Goal: Transaction & Acquisition: Obtain resource

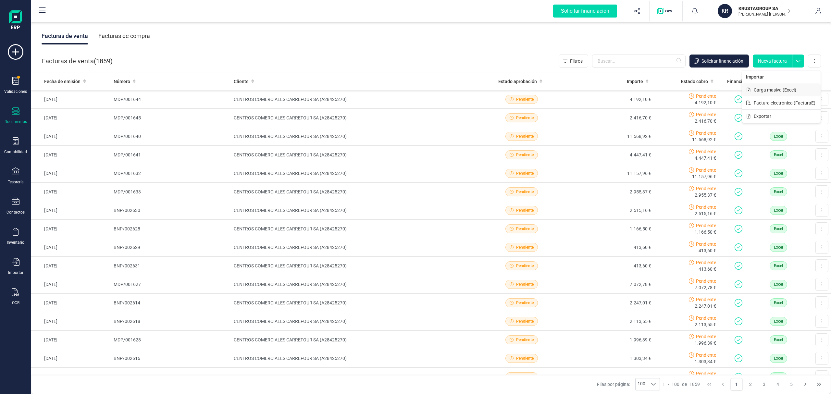
click at [775, 91] on span "Carga masiva (Excel)" at bounding box center [775, 90] width 43 height 6
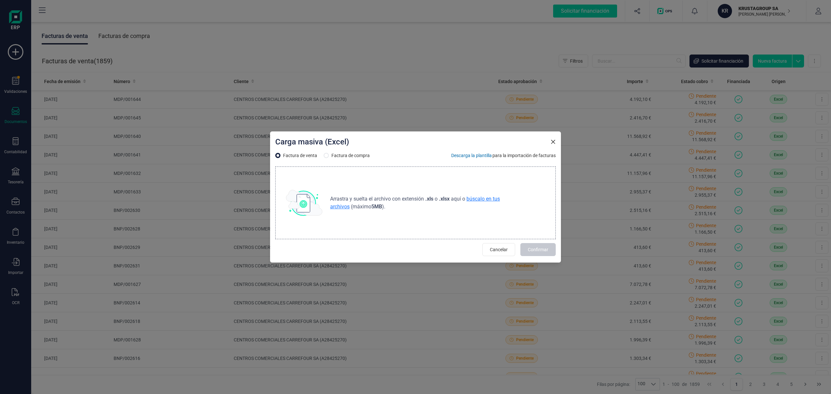
click at [479, 197] on span "búscalo en tus archivos" at bounding box center [415, 203] width 170 height 14
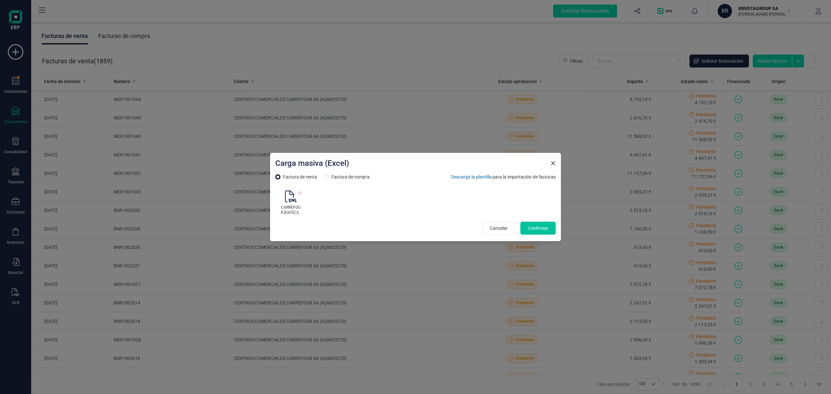
click at [541, 228] on span "Confirmar" at bounding box center [538, 228] width 20 height 6
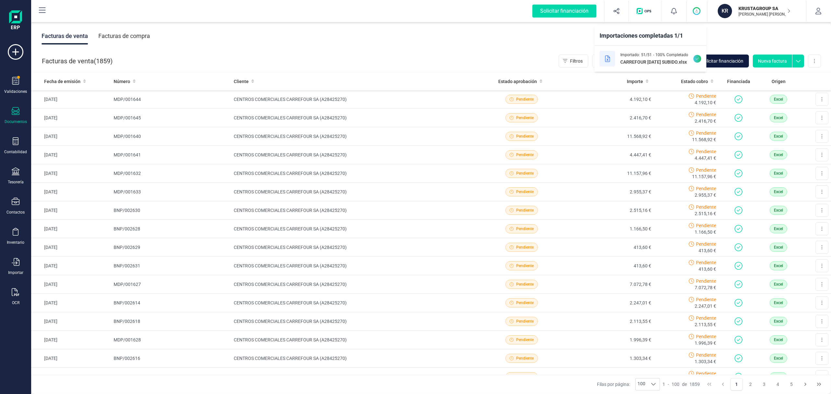
click at [739, 62] on span "Solicitar financiación" at bounding box center [723, 61] width 42 height 6
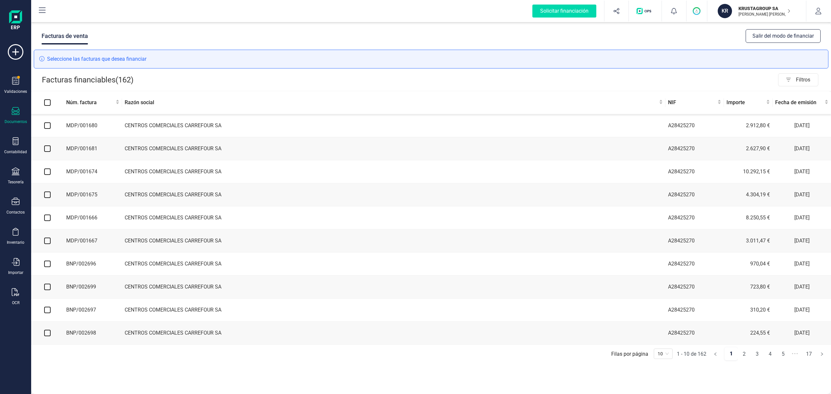
click at [48, 125] on input "checkbox" at bounding box center [47, 125] width 6 height 6
checkbox input "true"
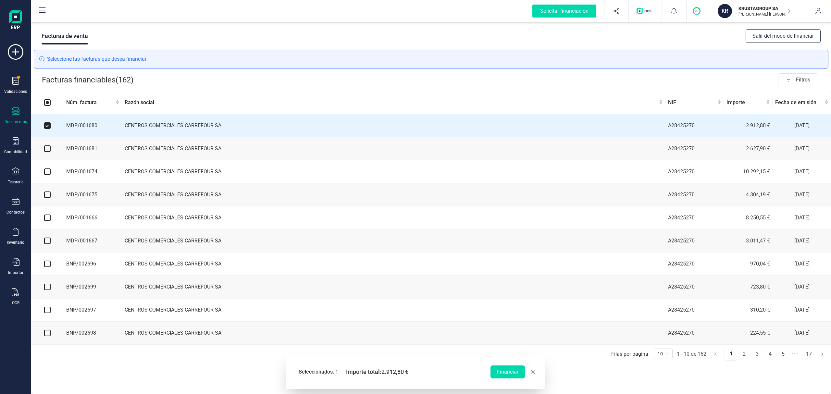
click at [48, 148] on input "checkbox" at bounding box center [47, 148] width 6 height 6
checkbox input "true"
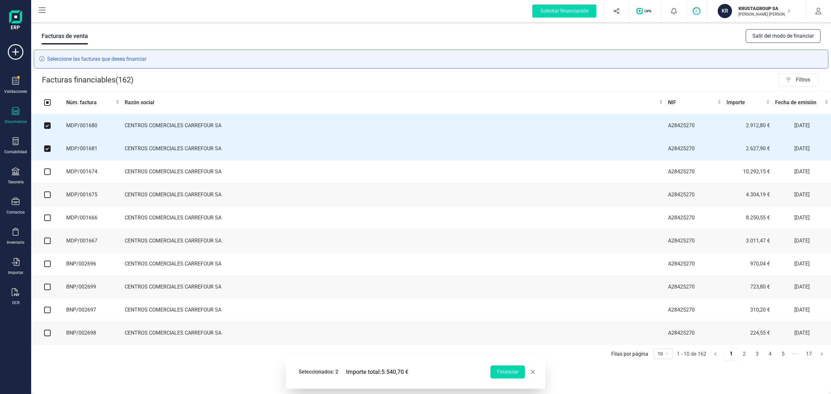
click at [49, 171] on input "checkbox" at bounding box center [47, 172] width 6 height 6
checkbox input "true"
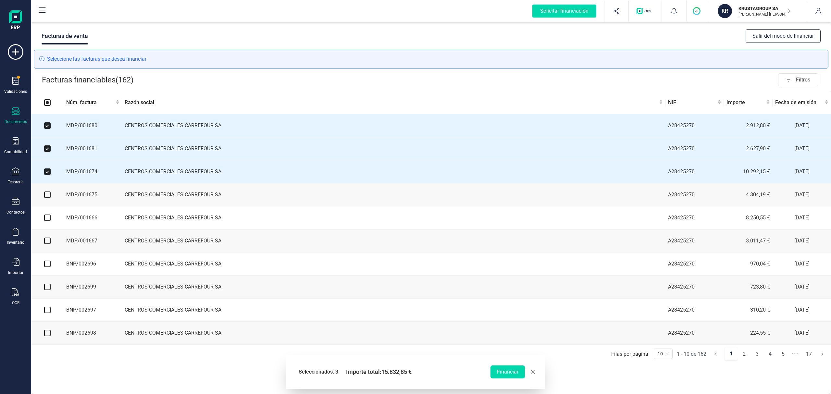
click at [50, 198] on input "checkbox" at bounding box center [47, 195] width 6 height 6
checkbox input "true"
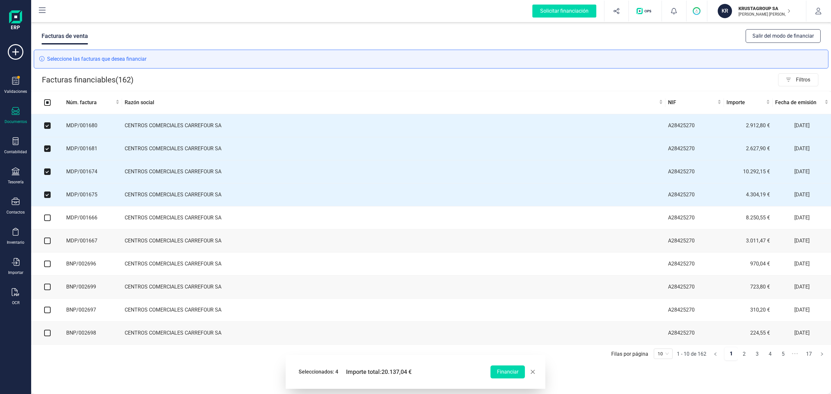
click at [49, 220] on input "checkbox" at bounding box center [47, 218] width 6 height 6
checkbox input "true"
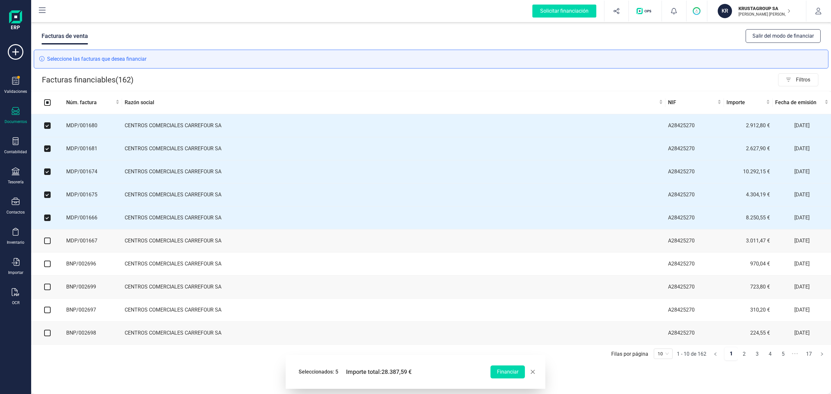
click at [47, 244] on input "checkbox" at bounding box center [47, 241] width 6 height 6
checkbox input "true"
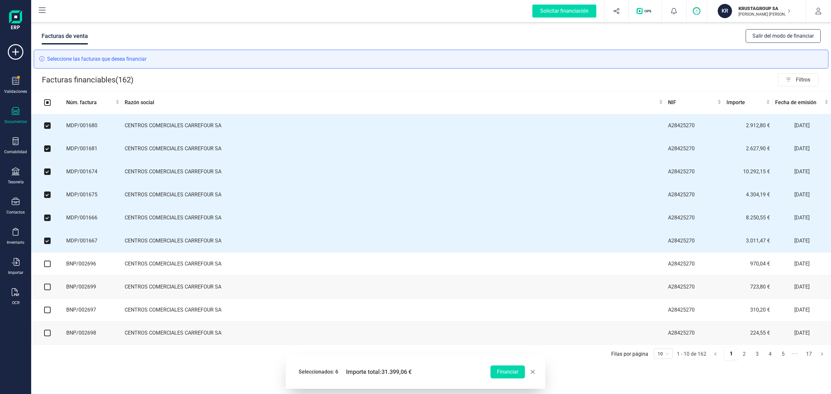
click at [48, 264] on input "checkbox" at bounding box center [47, 264] width 6 height 6
checkbox input "true"
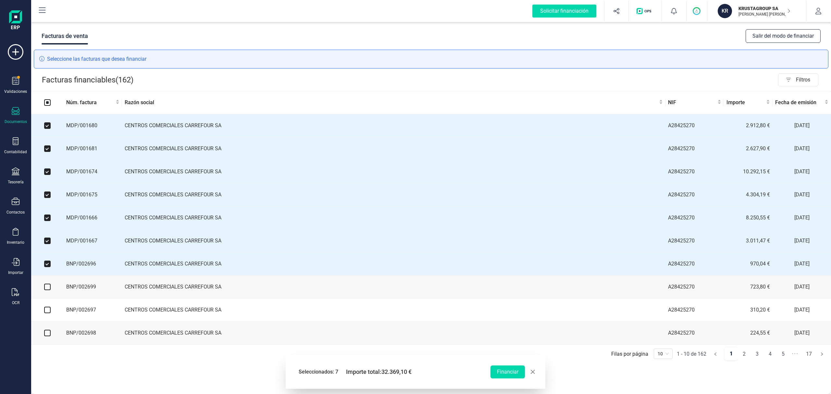
click at [49, 288] on input "checkbox" at bounding box center [47, 287] width 6 height 6
checkbox input "true"
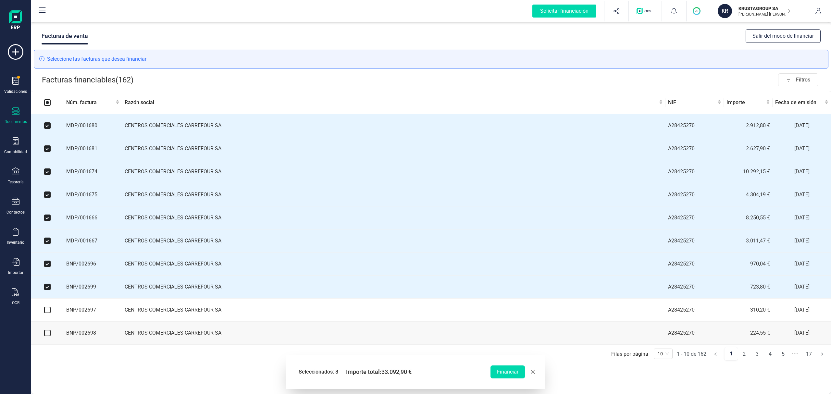
click at [49, 313] on input "checkbox" at bounding box center [47, 310] width 6 height 6
checkbox input "true"
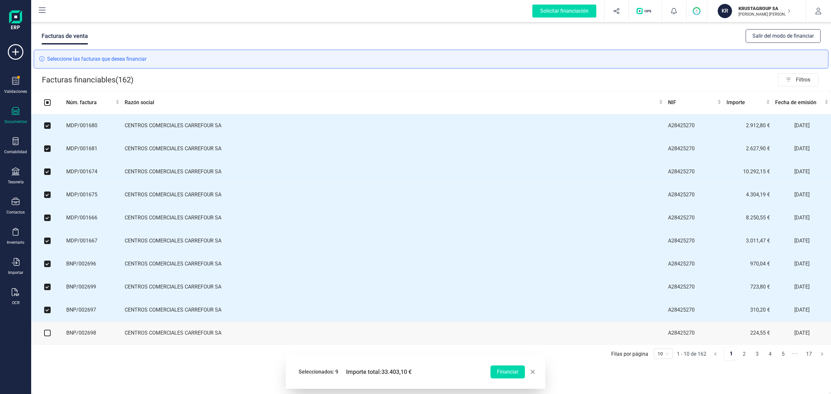
click at [47, 336] on input "checkbox" at bounding box center [47, 333] width 6 height 6
checkbox input "true"
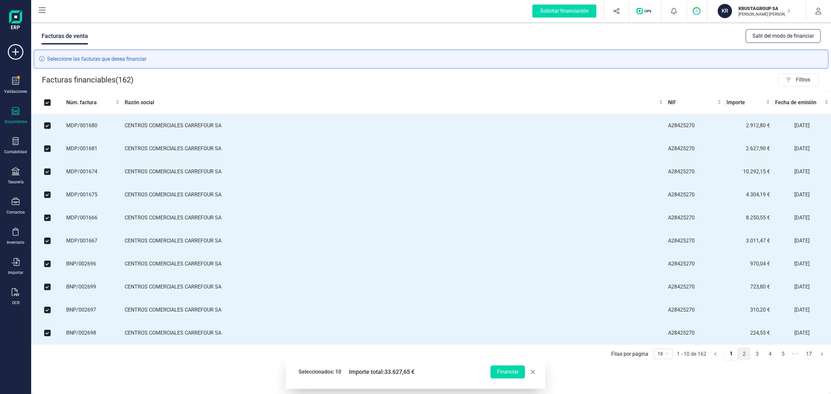
click at [742, 361] on link "2" at bounding box center [744, 354] width 12 height 13
checkbox input "false"
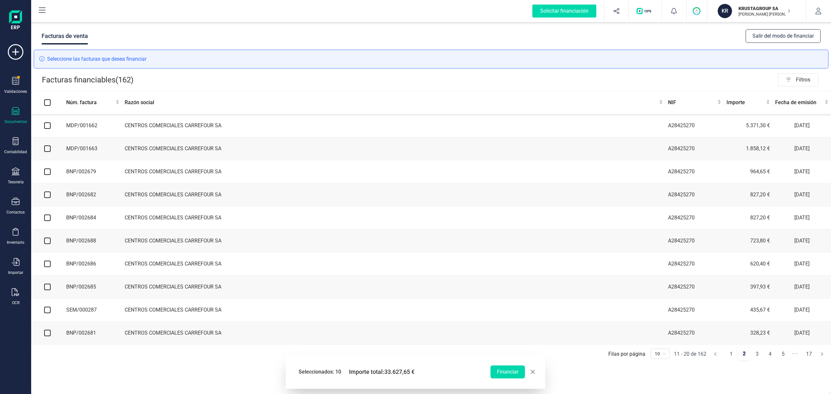
click at [49, 127] on input "checkbox" at bounding box center [47, 125] width 6 height 6
checkbox input "true"
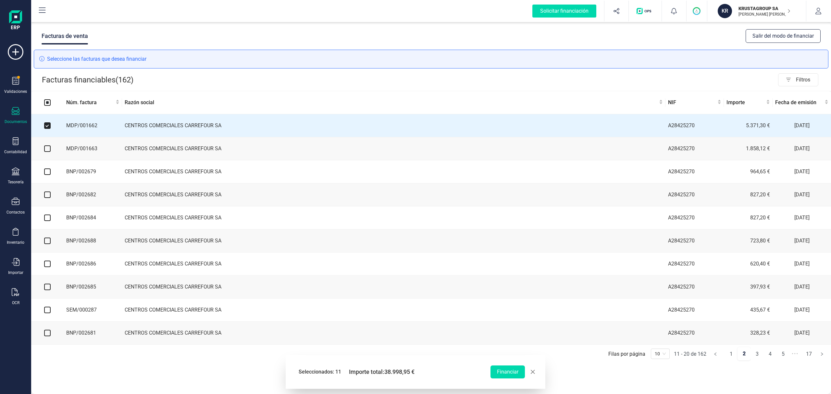
click at [47, 152] on input "checkbox" at bounding box center [47, 148] width 6 height 6
checkbox input "true"
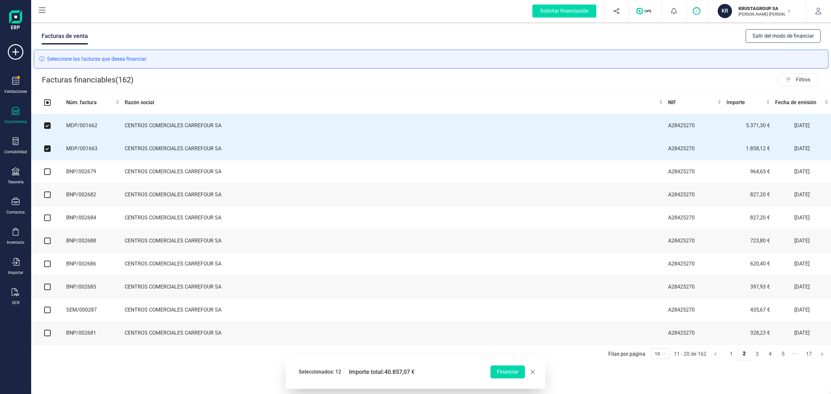
click at [47, 177] on td at bounding box center [47, 171] width 32 height 23
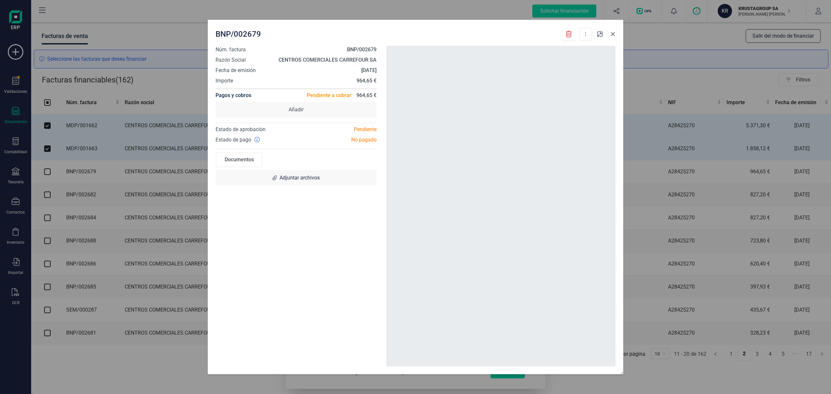
click at [615, 35] on icon "Close" at bounding box center [612, 33] width 5 height 5
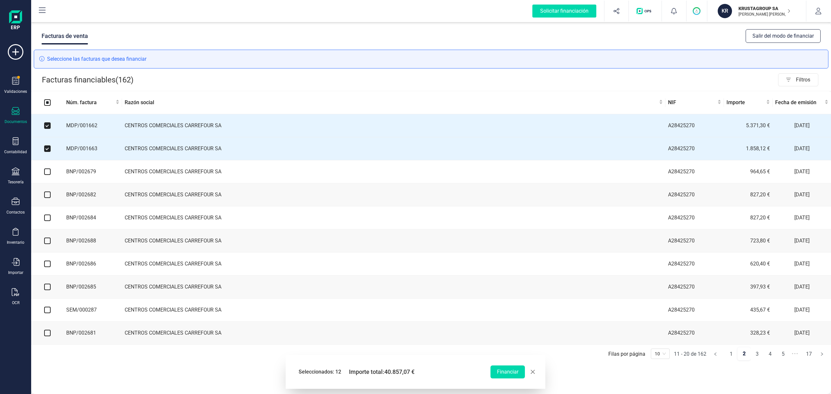
click at [45, 172] on input "checkbox" at bounding box center [47, 172] width 6 height 6
checkbox input "true"
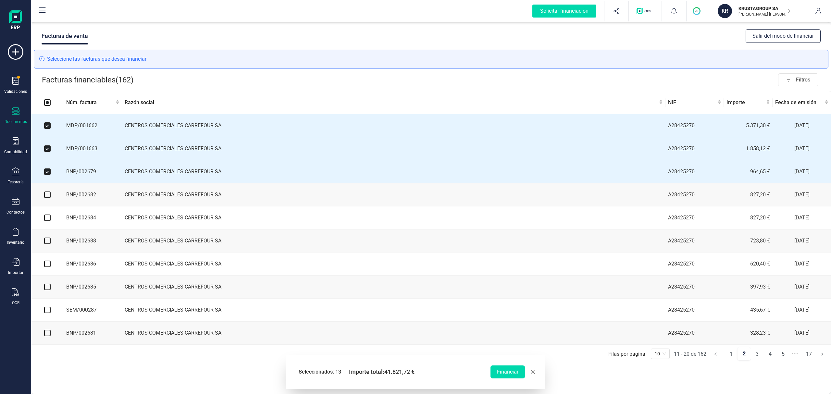
click at [48, 195] on input "checkbox" at bounding box center [47, 195] width 6 height 6
checkbox input "true"
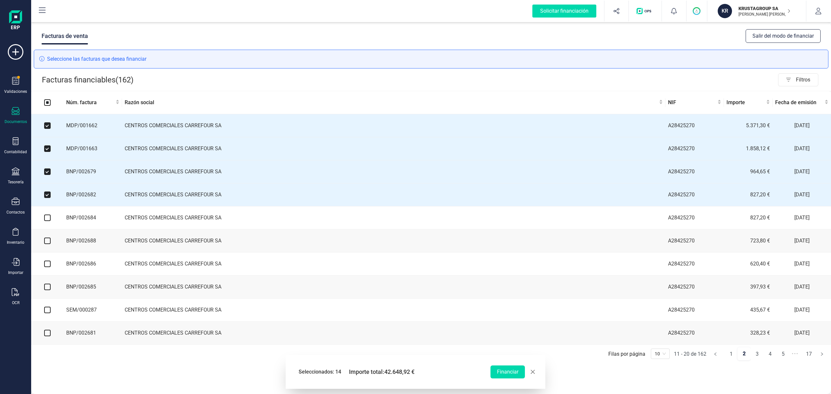
click at [45, 221] on input "checkbox" at bounding box center [47, 218] width 6 height 6
checkbox input "true"
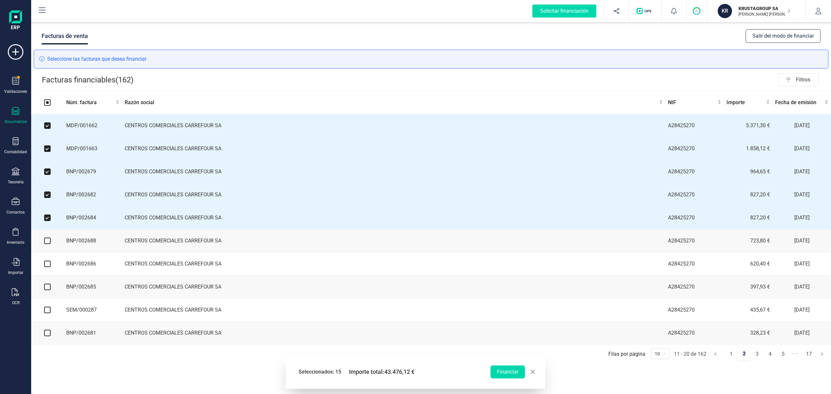
click at [49, 244] on label at bounding box center [47, 240] width 6 height 7
click at [49, 244] on input "checkbox" at bounding box center [47, 241] width 6 height 6
checkbox input "true"
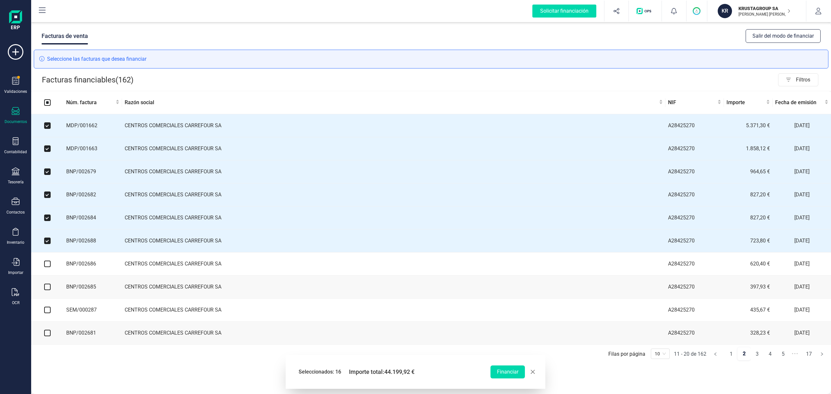
click at [50, 268] on td at bounding box center [47, 264] width 32 height 23
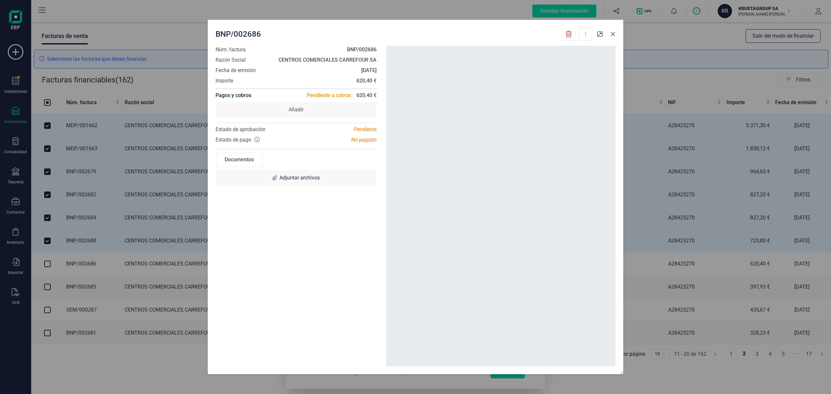
click at [611, 35] on icon "Close" at bounding box center [612, 33] width 5 height 5
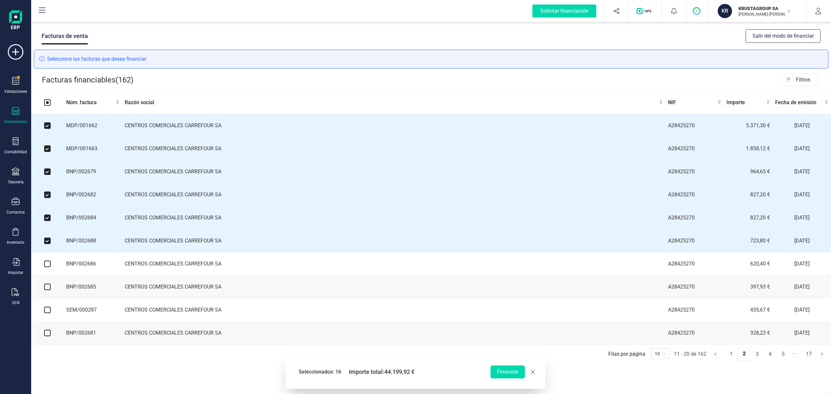
click at [47, 266] on input "checkbox" at bounding box center [47, 264] width 6 height 6
checkbox input "true"
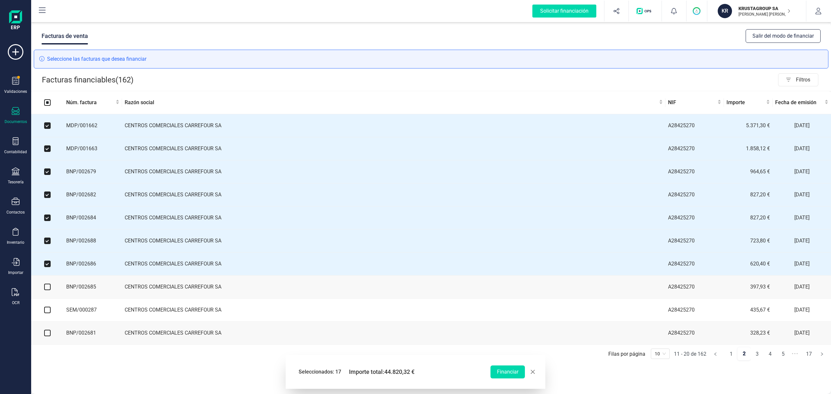
click at [49, 290] on input "checkbox" at bounding box center [47, 287] width 6 height 6
checkbox input "true"
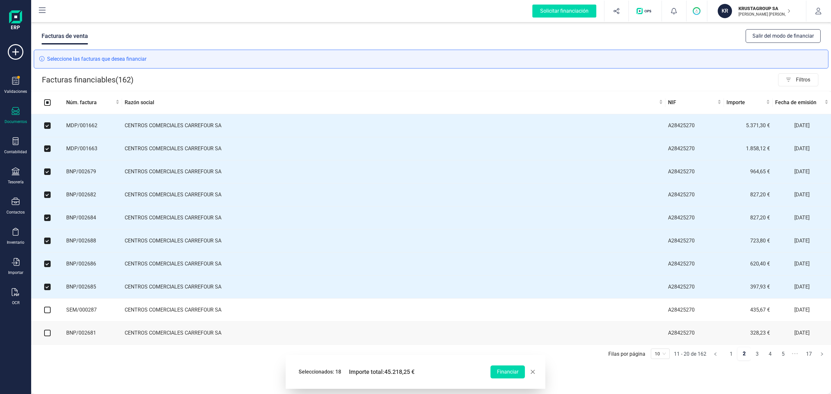
click at [49, 314] on label at bounding box center [47, 310] width 6 height 7
click at [49, 313] on input "checkbox" at bounding box center [47, 310] width 6 height 6
checkbox input "true"
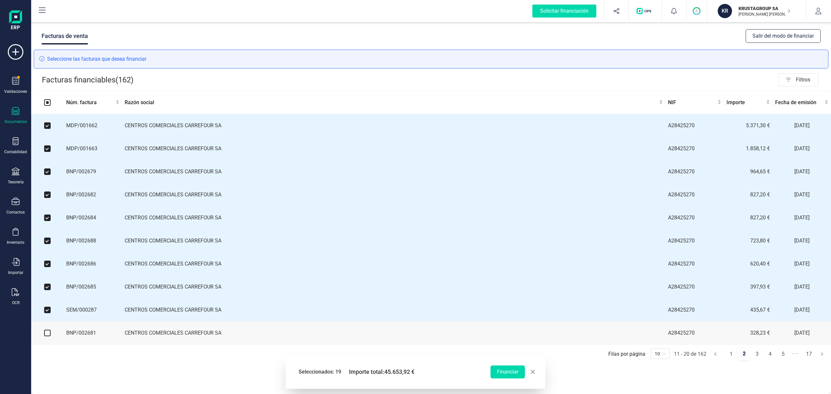
click at [50, 336] on input "checkbox" at bounding box center [47, 333] width 6 height 6
checkbox input "true"
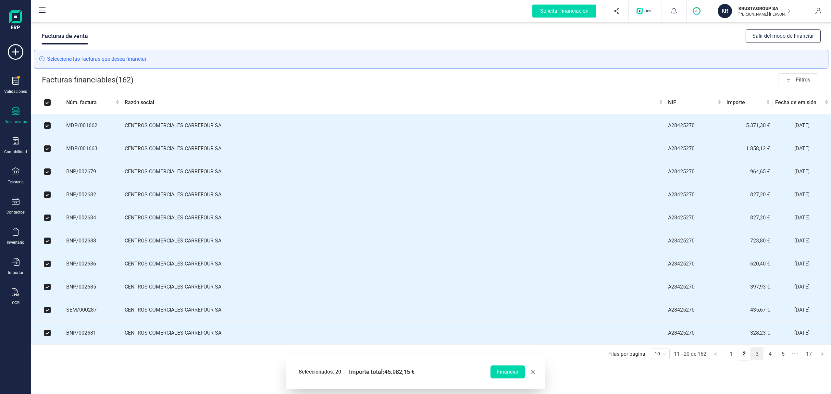
click at [757, 360] on link "3" at bounding box center [757, 354] width 12 height 13
checkbox input "false"
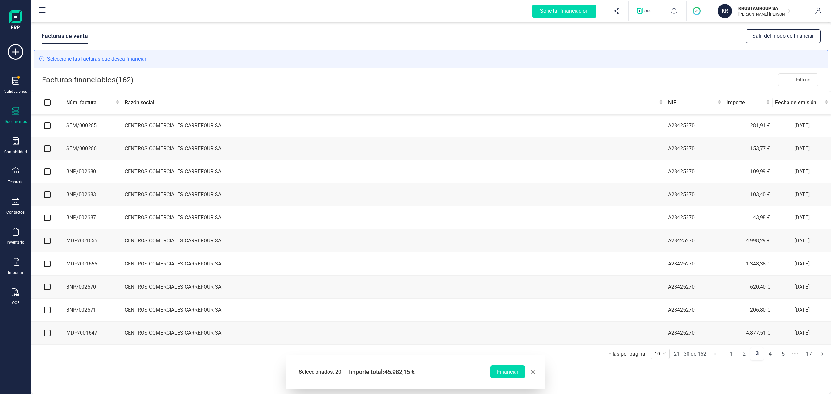
click at [49, 126] on input "checkbox" at bounding box center [47, 125] width 6 height 6
checkbox input "true"
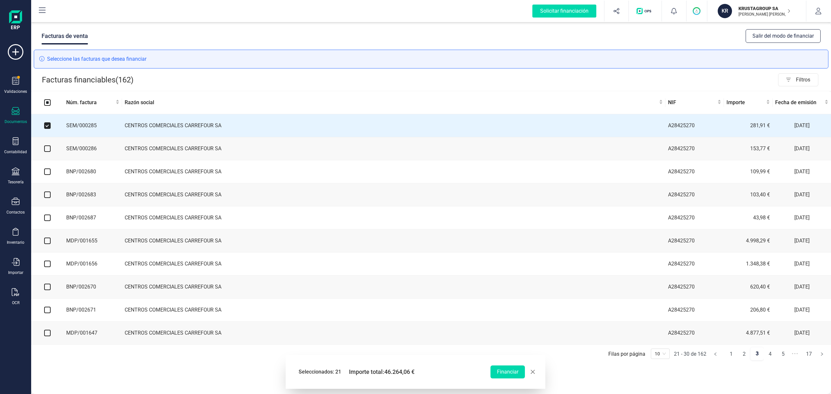
click at [49, 149] on input "checkbox" at bounding box center [47, 148] width 6 height 6
checkbox input "true"
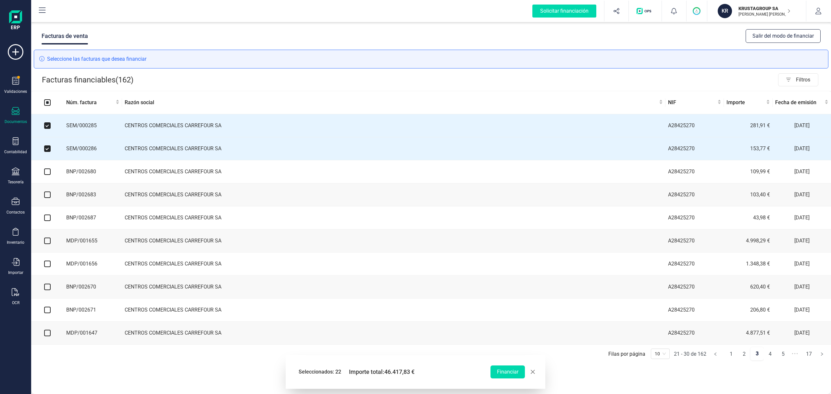
click at [46, 175] on input "checkbox" at bounding box center [47, 172] width 6 height 6
checkbox input "true"
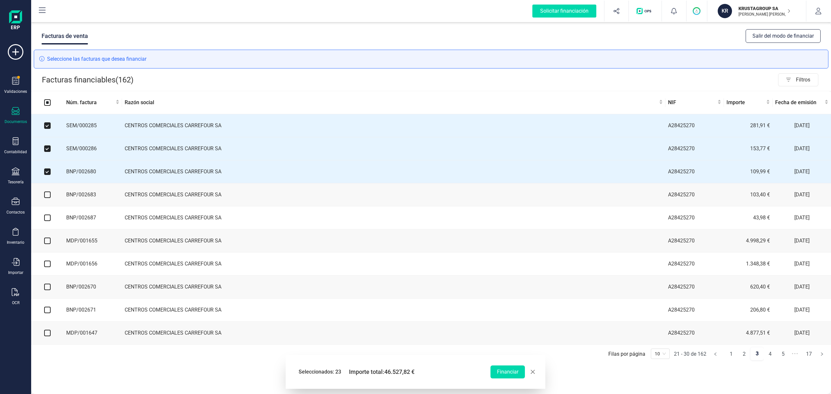
click at [48, 195] on input "checkbox" at bounding box center [47, 195] width 6 height 6
checkbox input "true"
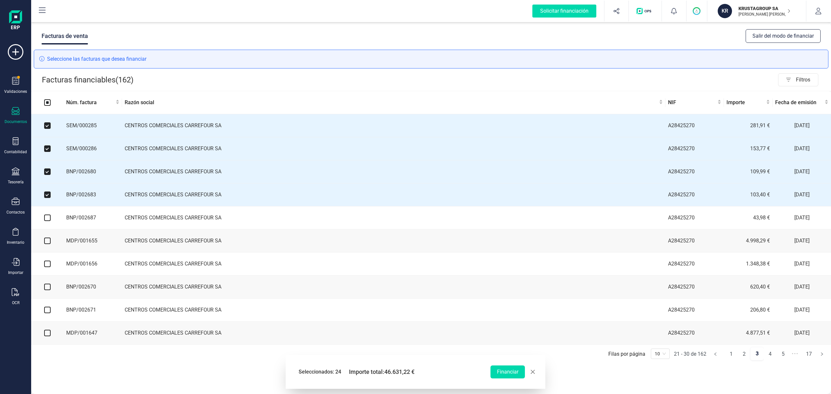
click at [49, 218] on input "checkbox" at bounding box center [47, 218] width 6 height 6
checkbox input "true"
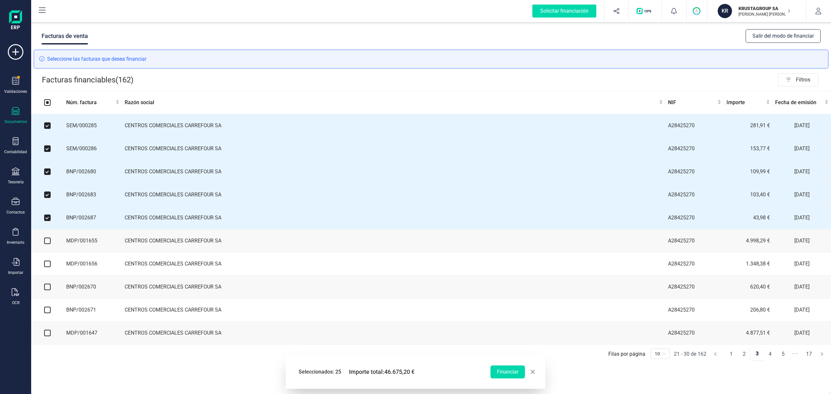
click at [49, 244] on input "checkbox" at bounding box center [47, 241] width 6 height 6
checkbox input "true"
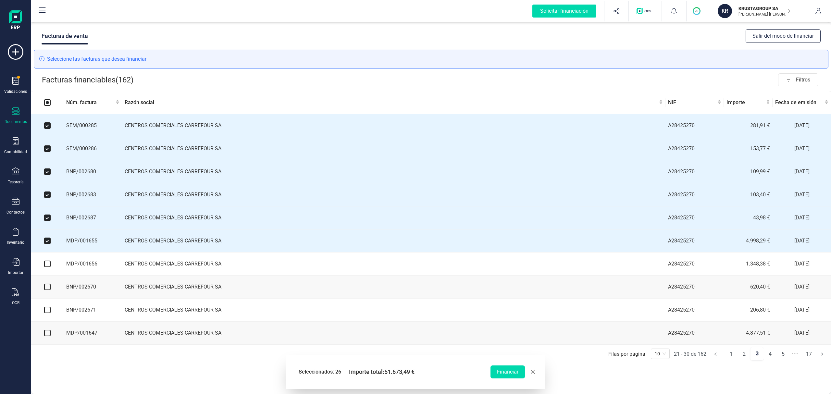
click at [49, 267] on input "checkbox" at bounding box center [47, 264] width 6 height 6
checkbox input "true"
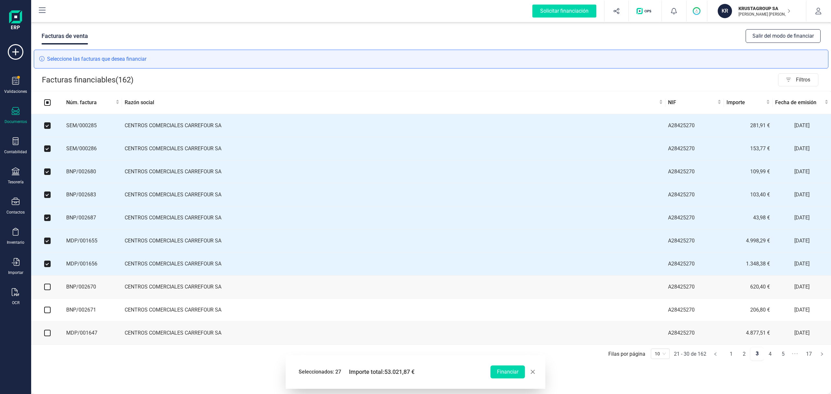
click at [49, 290] on input "checkbox" at bounding box center [47, 287] width 6 height 6
checkbox input "true"
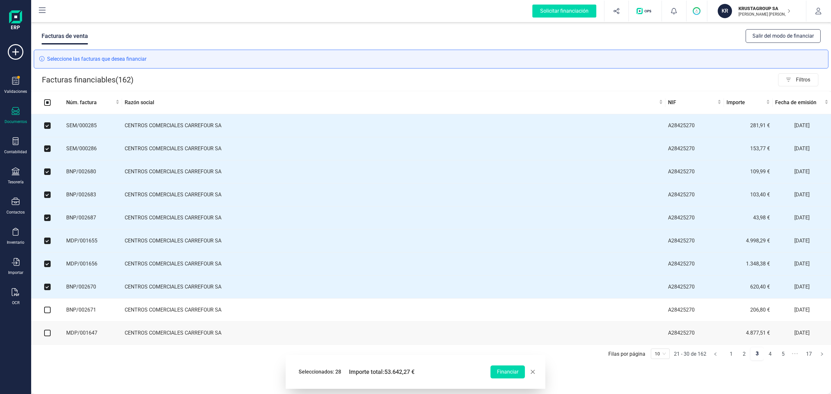
click at [51, 313] on td at bounding box center [47, 310] width 32 height 23
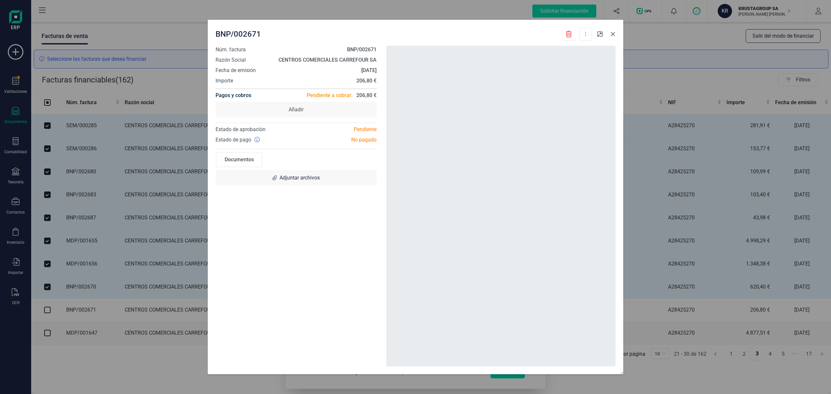
click at [614, 33] on icon "Close" at bounding box center [612, 33] width 5 height 5
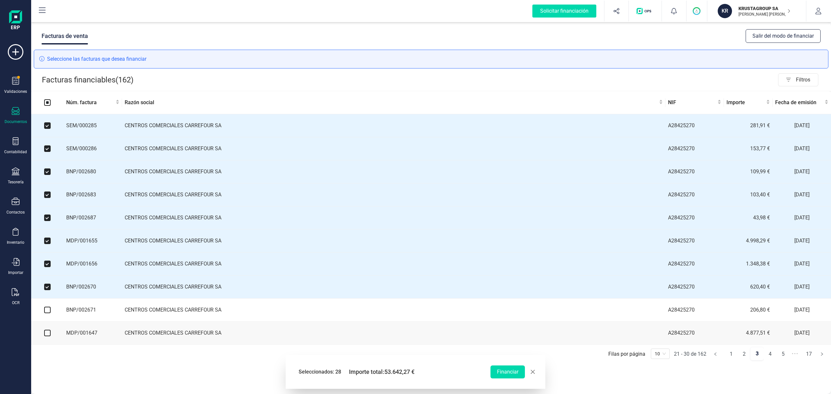
click at [47, 313] on input "checkbox" at bounding box center [47, 310] width 6 height 6
checkbox input "true"
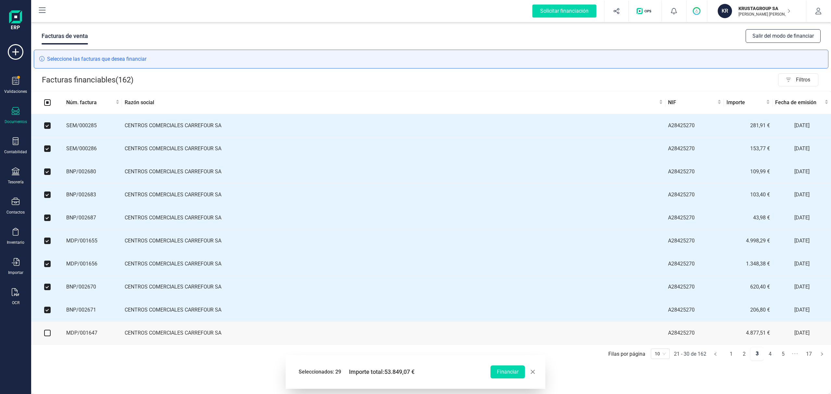
click at [47, 336] on input "checkbox" at bounding box center [47, 333] width 6 height 6
checkbox input "true"
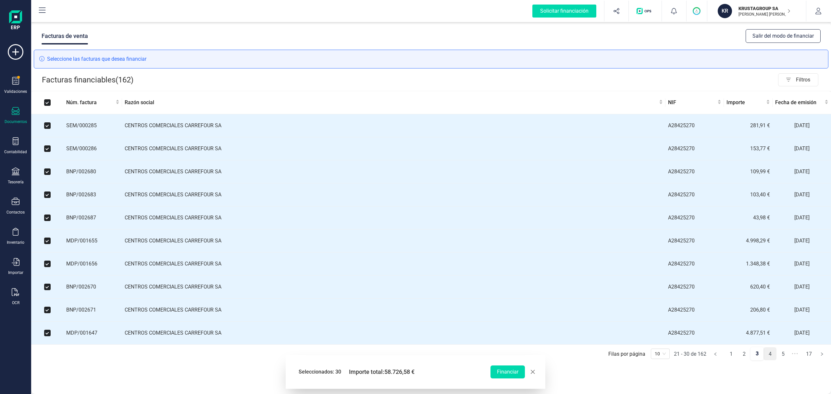
click at [769, 358] on link "4" at bounding box center [770, 354] width 12 height 13
checkbox input "false"
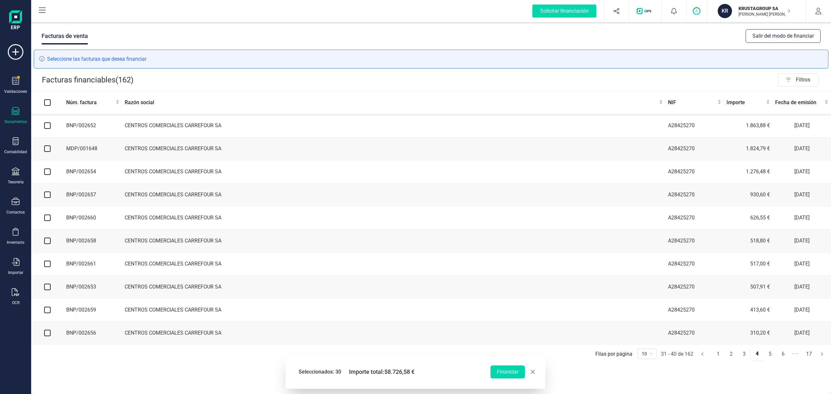
click at [47, 127] on input "checkbox" at bounding box center [47, 125] width 6 height 6
checkbox input "true"
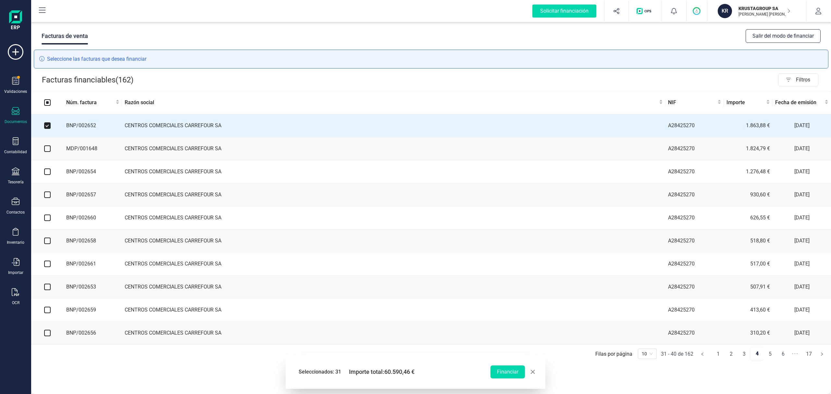
click at [48, 152] on input "checkbox" at bounding box center [47, 148] width 6 height 6
checkbox input "true"
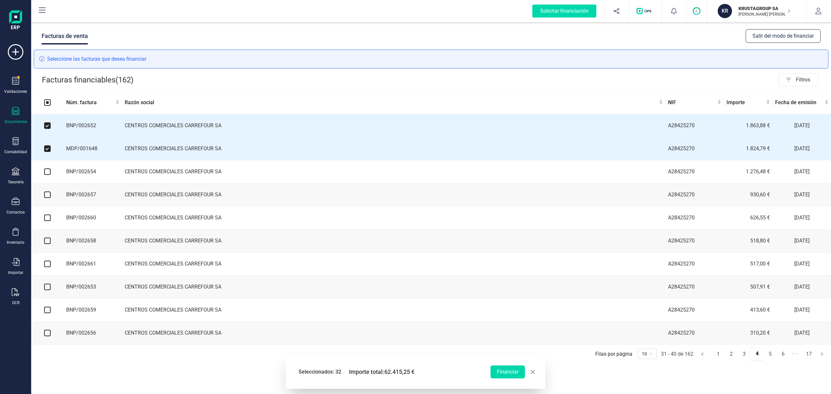
click at [49, 175] on input "checkbox" at bounding box center [47, 172] width 6 height 6
checkbox input "true"
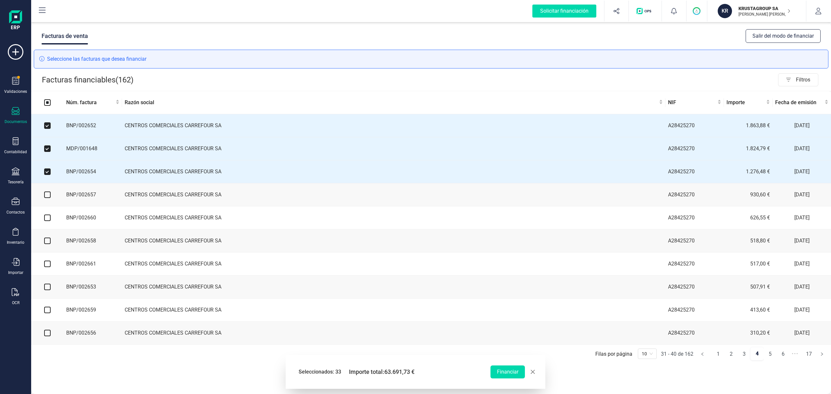
click at [48, 197] on input "checkbox" at bounding box center [47, 195] width 6 height 6
checkbox input "true"
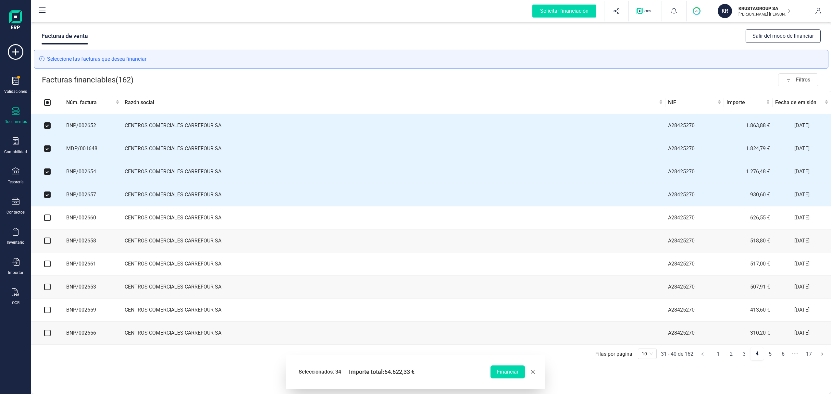
click at [48, 219] on input "checkbox" at bounding box center [47, 218] width 6 height 6
checkbox input "true"
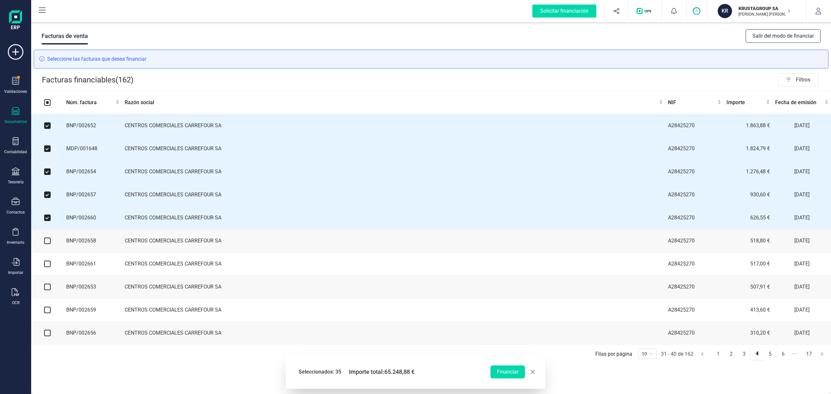
click at [46, 244] on input "checkbox" at bounding box center [47, 241] width 6 height 6
checkbox input "true"
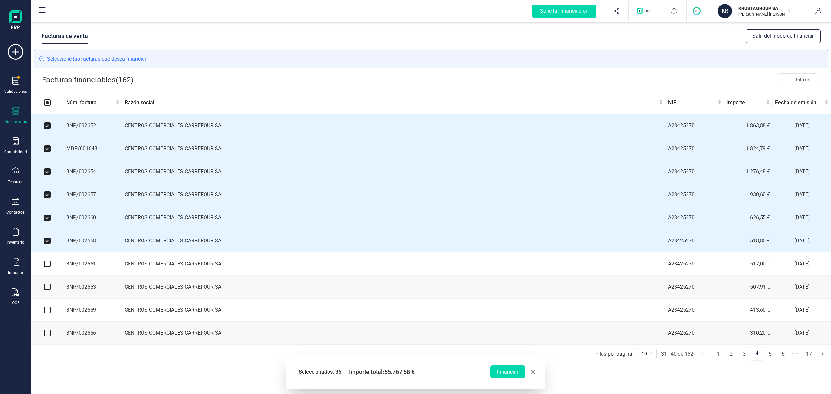
click at [51, 268] on td at bounding box center [47, 264] width 32 height 23
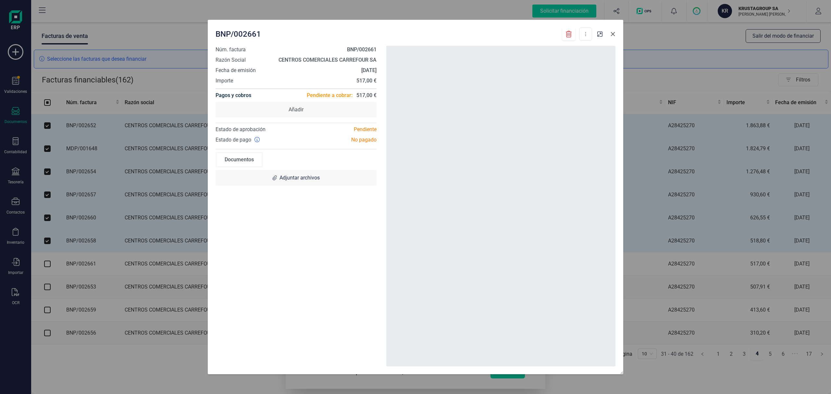
click at [616, 37] on button "Close" at bounding box center [613, 34] width 10 height 10
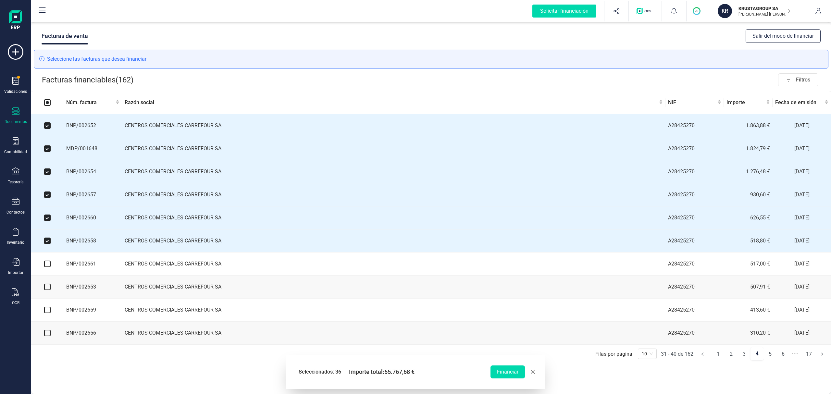
click at [47, 267] on input "checkbox" at bounding box center [47, 264] width 6 height 6
checkbox input "true"
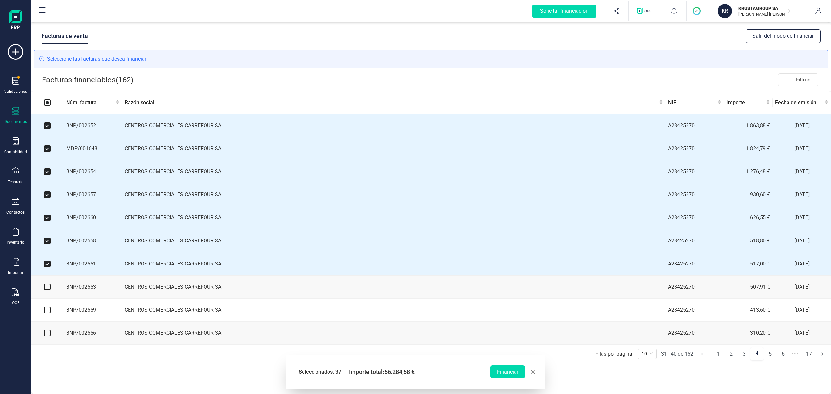
click at [49, 290] on input "checkbox" at bounding box center [47, 287] width 6 height 6
checkbox input "true"
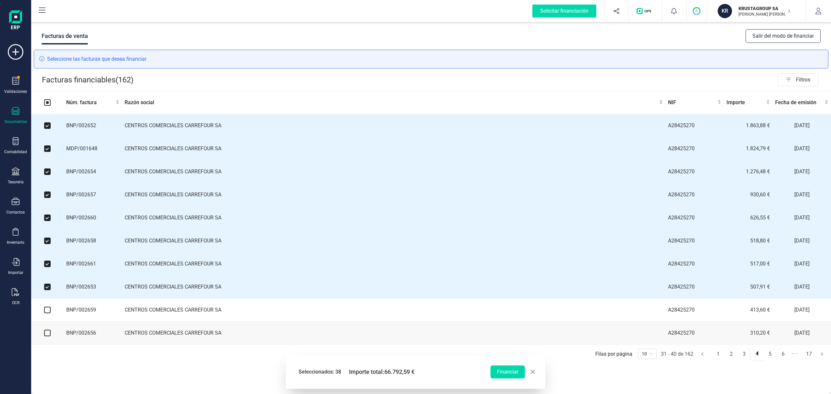
click at [49, 313] on input "checkbox" at bounding box center [47, 310] width 6 height 6
checkbox input "true"
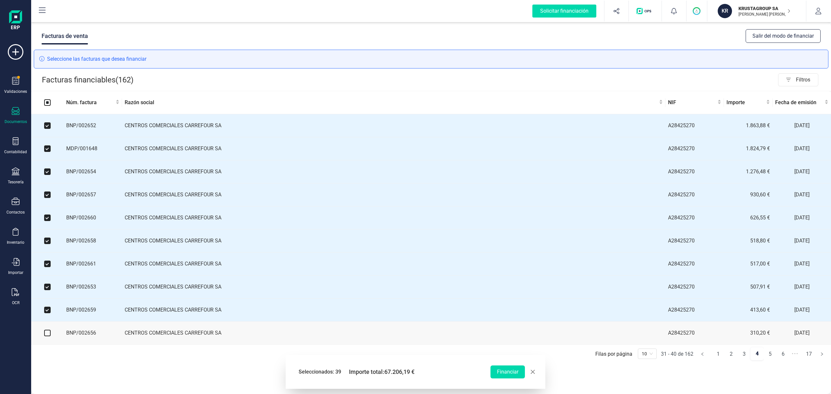
click at [47, 336] on input "checkbox" at bounding box center [47, 333] width 6 height 6
checkbox input "true"
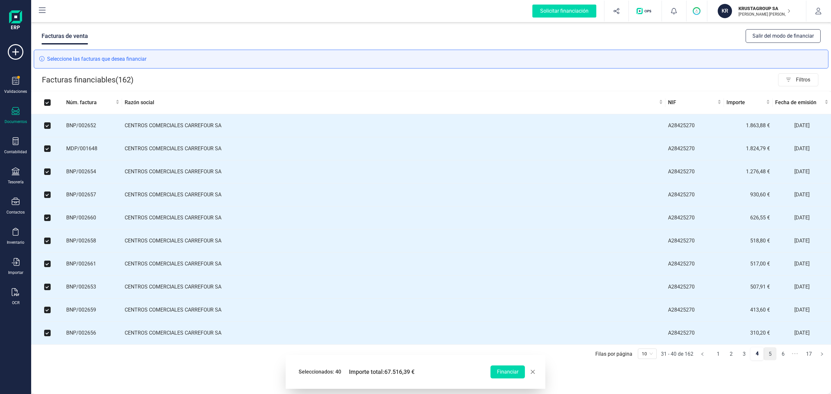
click at [771, 360] on link "5" at bounding box center [770, 354] width 12 height 13
checkbox input "false"
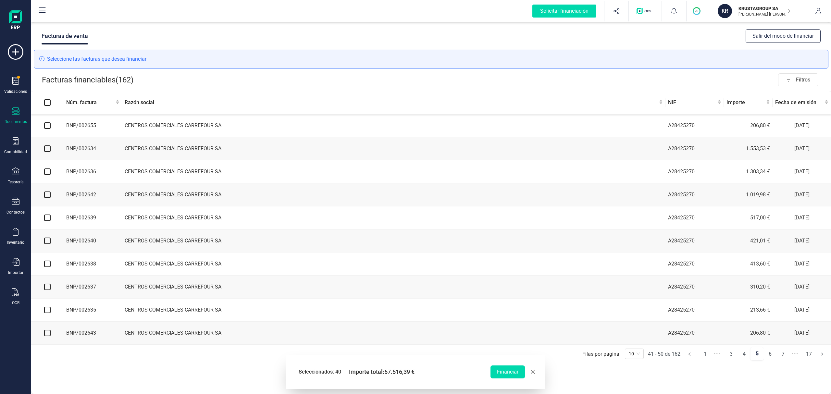
click at [46, 125] on input "checkbox" at bounding box center [47, 125] width 6 height 6
checkbox input "true"
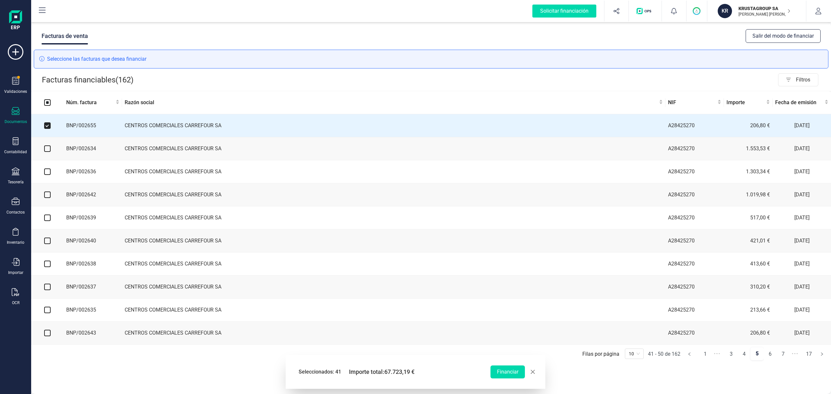
click at [47, 152] on input "checkbox" at bounding box center [47, 148] width 6 height 6
checkbox input "true"
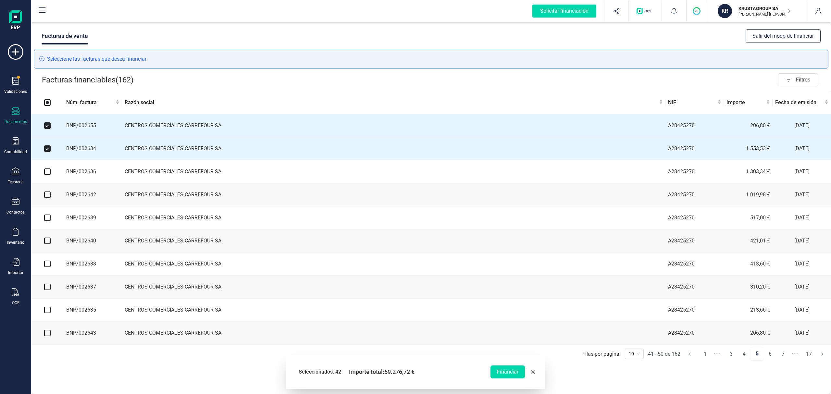
click at [47, 173] on input "checkbox" at bounding box center [47, 172] width 6 height 6
checkbox input "true"
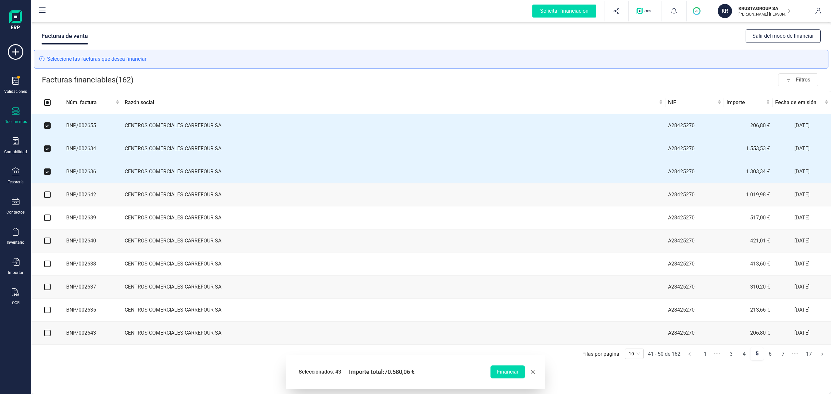
click at [48, 198] on input "checkbox" at bounding box center [47, 195] width 6 height 6
checkbox input "true"
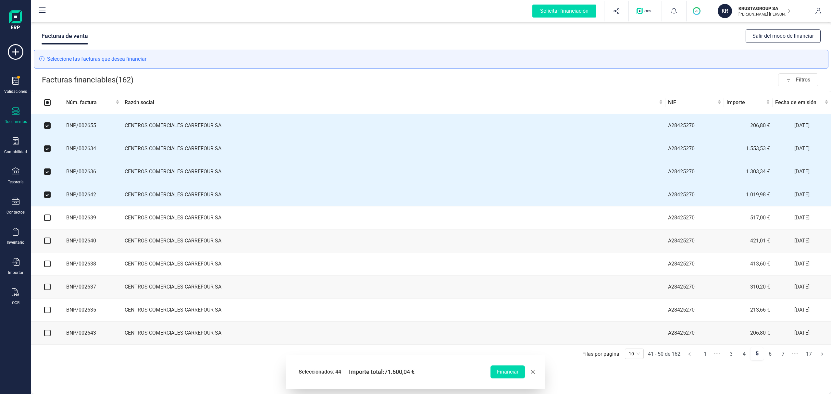
click at [52, 223] on td at bounding box center [47, 217] width 32 height 23
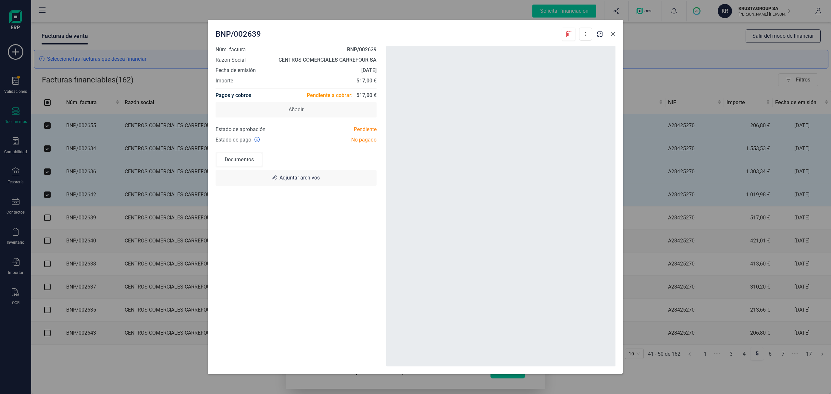
click at [614, 36] on icon "Close" at bounding box center [612, 33] width 5 height 5
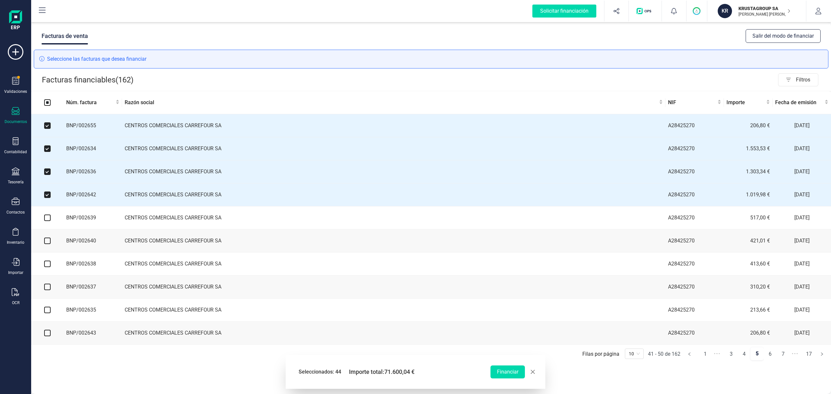
click at [48, 219] on input "checkbox" at bounding box center [47, 218] width 6 height 6
checkbox input "true"
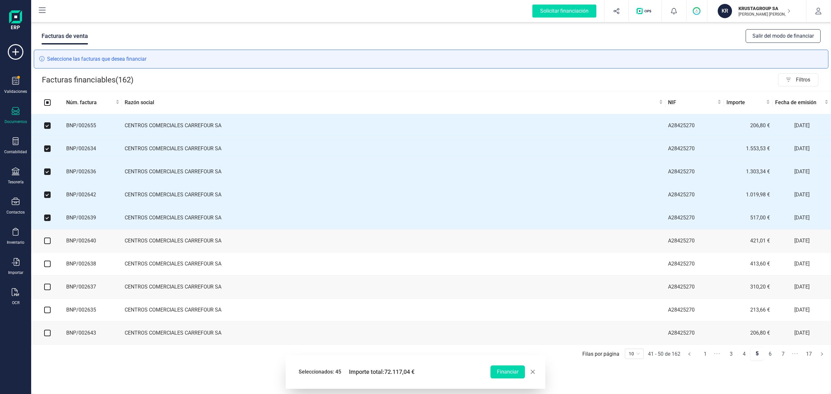
click at [46, 244] on input "checkbox" at bounding box center [47, 241] width 6 height 6
checkbox input "true"
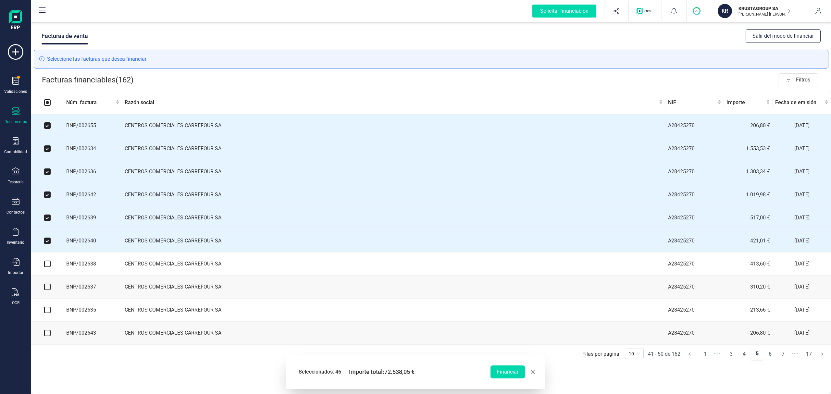
click at [48, 267] on input "checkbox" at bounding box center [47, 264] width 6 height 6
checkbox input "true"
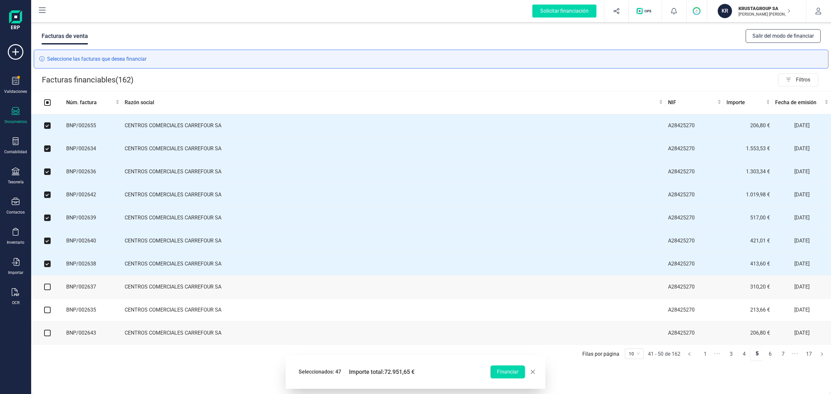
click at [49, 290] on input "checkbox" at bounding box center [47, 287] width 6 height 6
checkbox input "true"
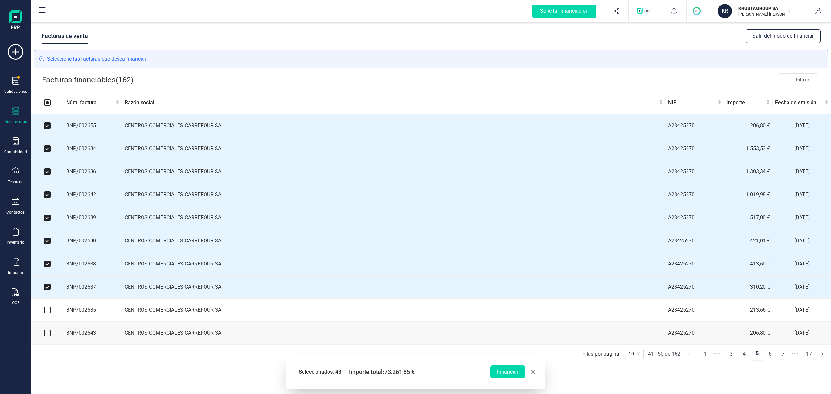
click at [48, 313] on input "checkbox" at bounding box center [47, 310] width 6 height 6
checkbox input "true"
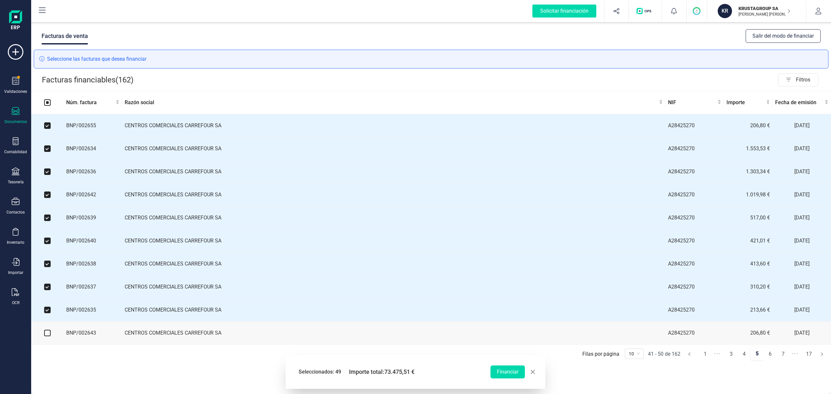
click at [49, 336] on input "checkbox" at bounding box center [47, 333] width 6 height 6
checkbox input "true"
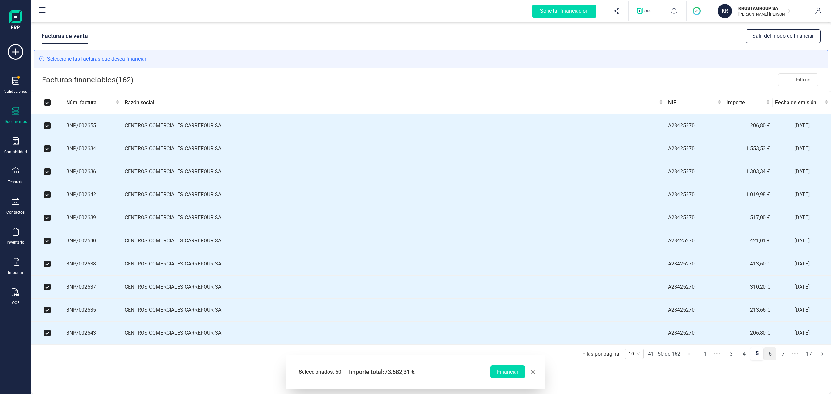
click at [773, 360] on link "6" at bounding box center [770, 354] width 12 height 13
checkbox input "false"
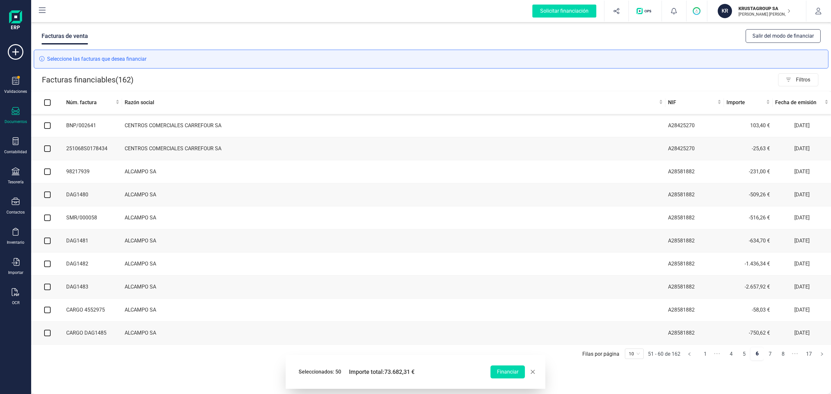
click at [47, 127] on input "checkbox" at bounding box center [47, 125] width 6 height 6
checkbox input "true"
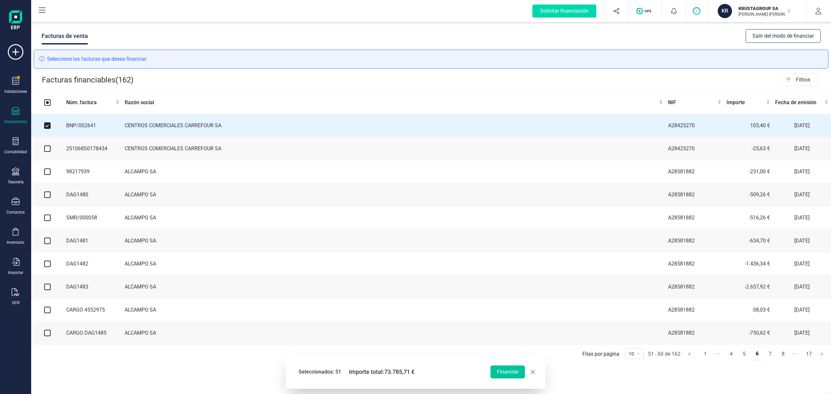
click at [508, 372] on button "Financiar" at bounding box center [508, 372] width 34 height 13
